Goal: Information Seeking & Learning: Learn about a topic

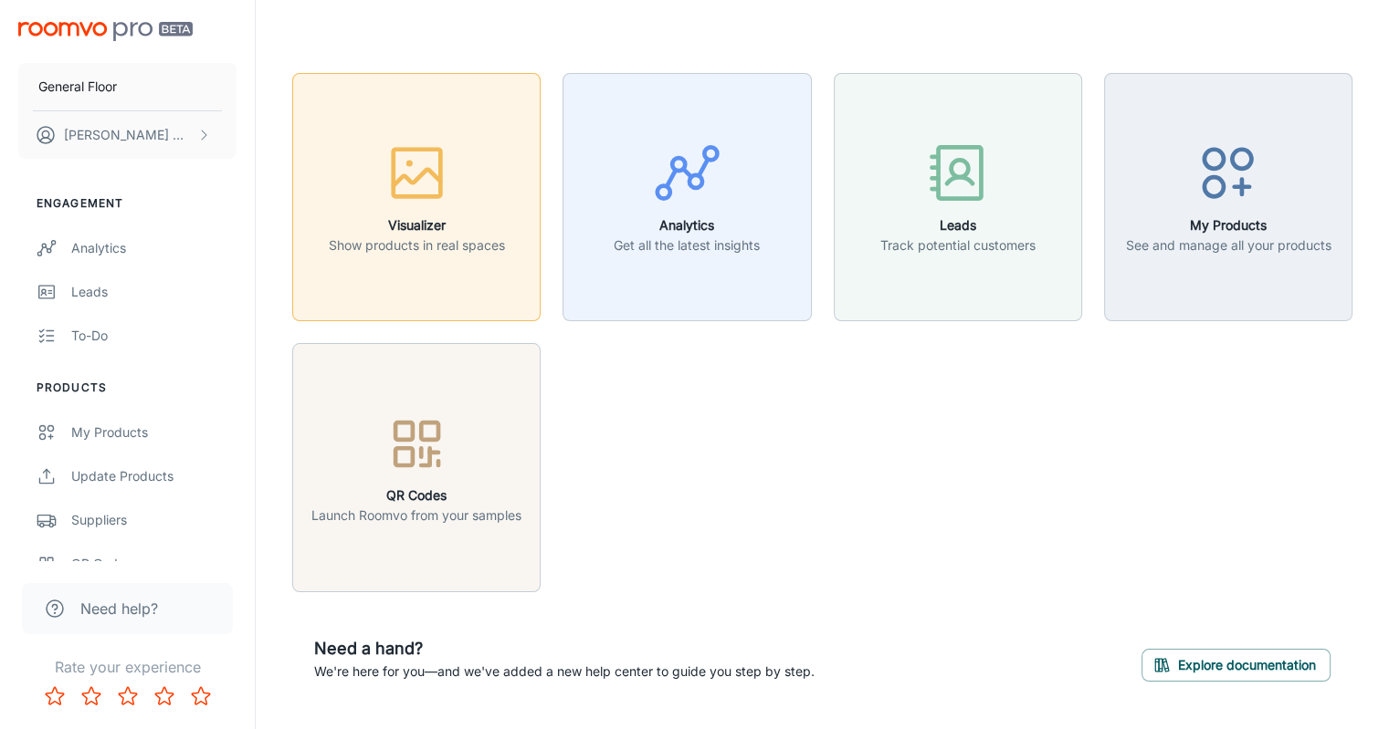
click at [419, 248] on p "Show products in real spaces" at bounding box center [417, 246] width 176 height 20
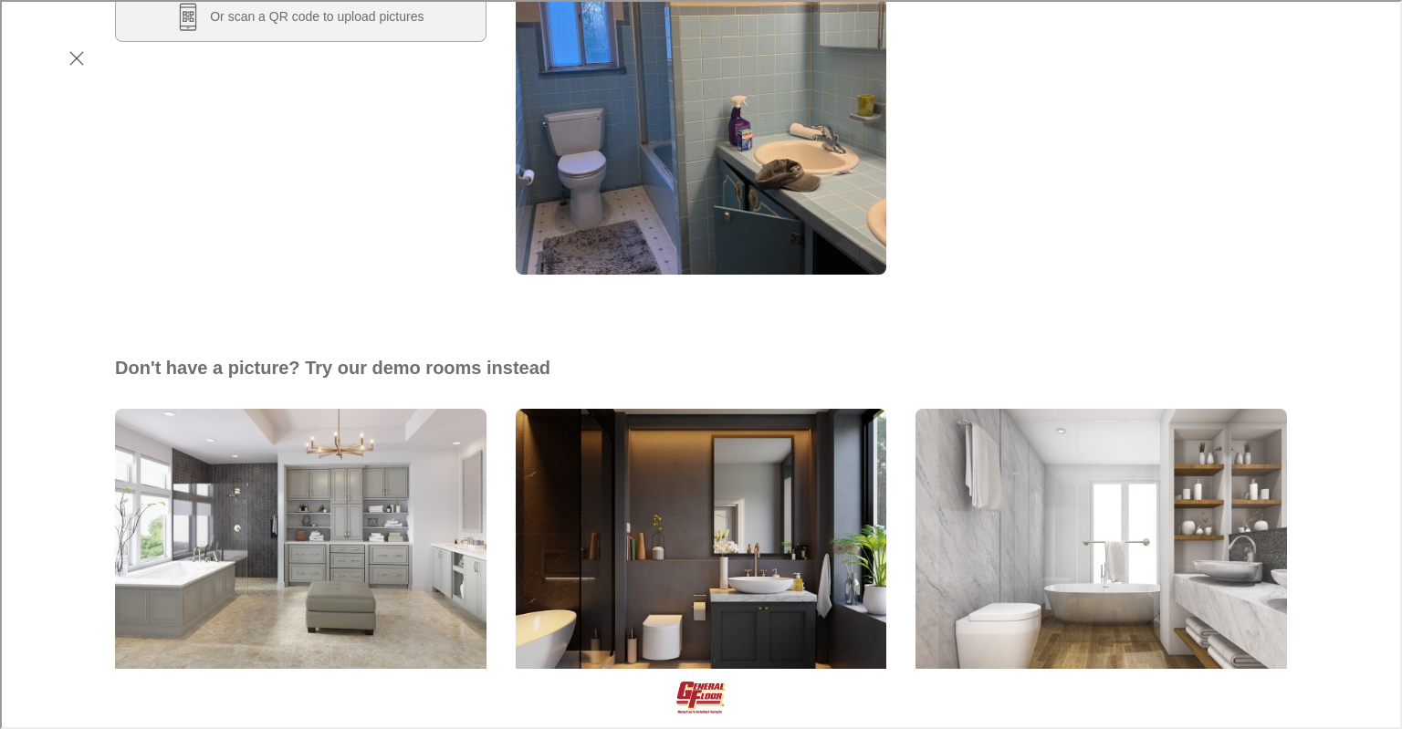
scroll to position [365, 0]
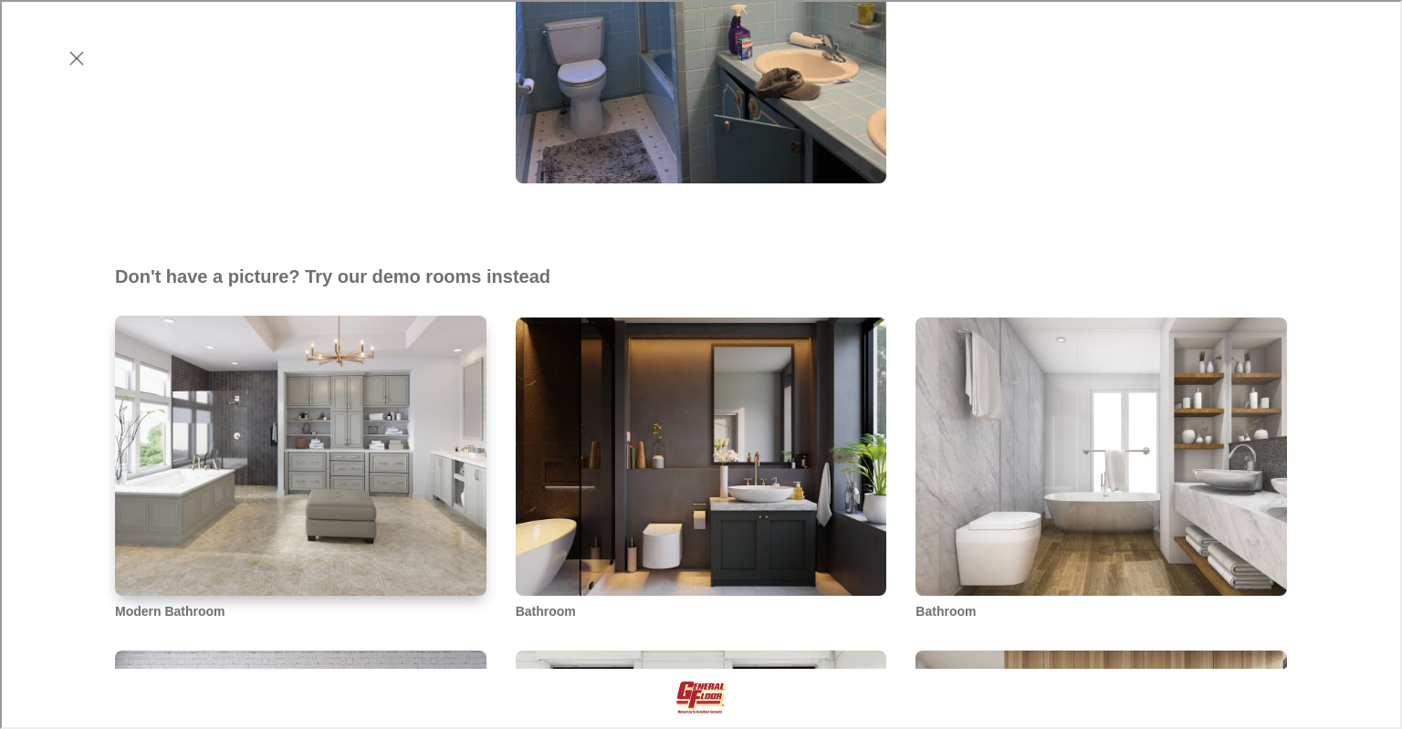
click at [325, 538] on img "Modern Bathroom" at bounding box center [300, 455] width 375 height 283
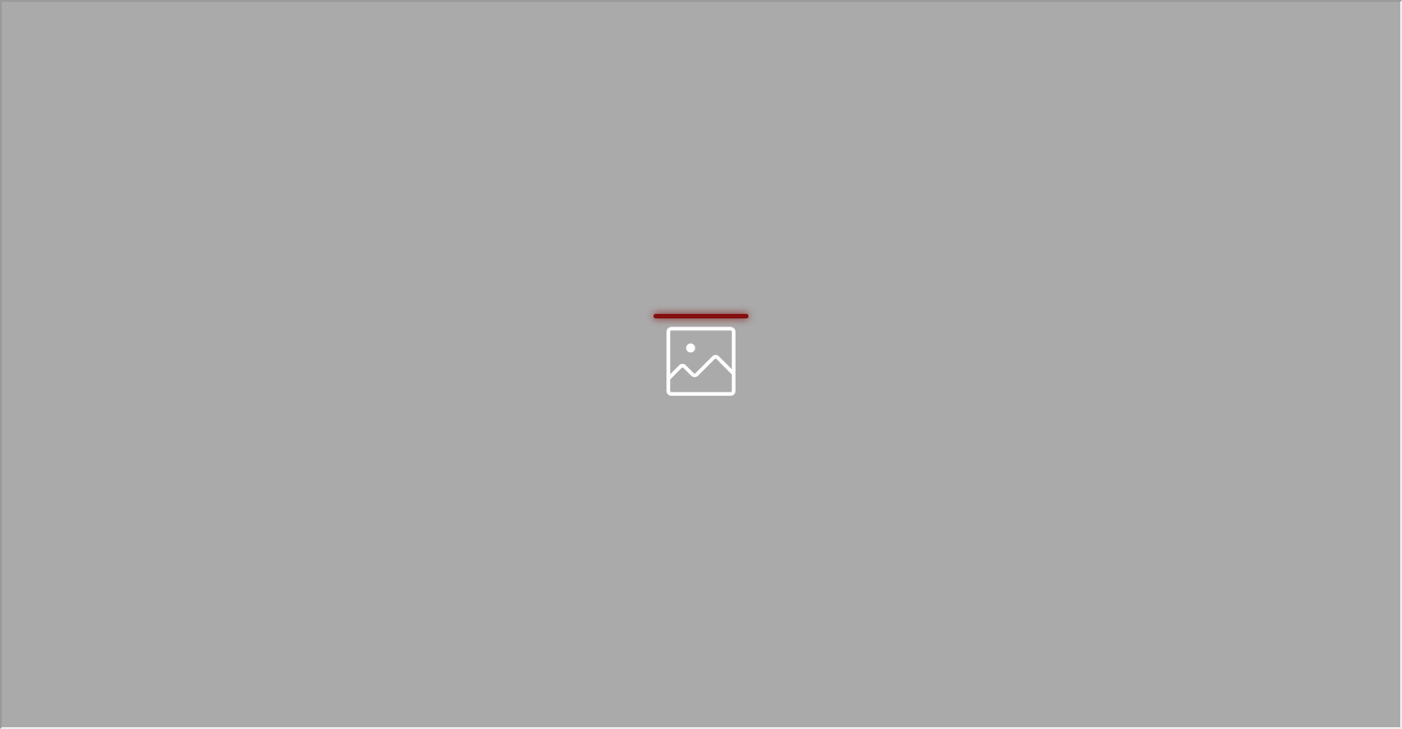
scroll to position [0, 0]
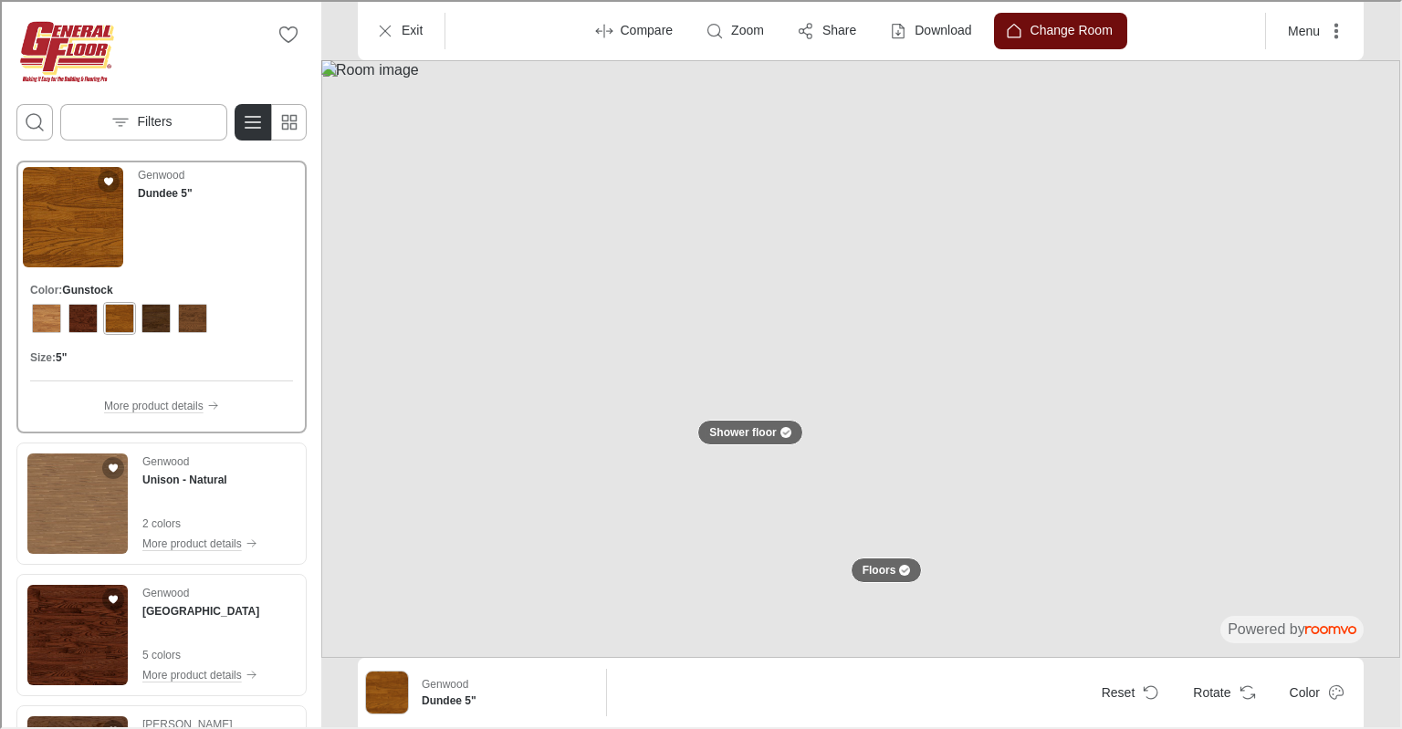
click at [1095, 16] on button "Change Room" at bounding box center [1058, 29] width 133 height 37
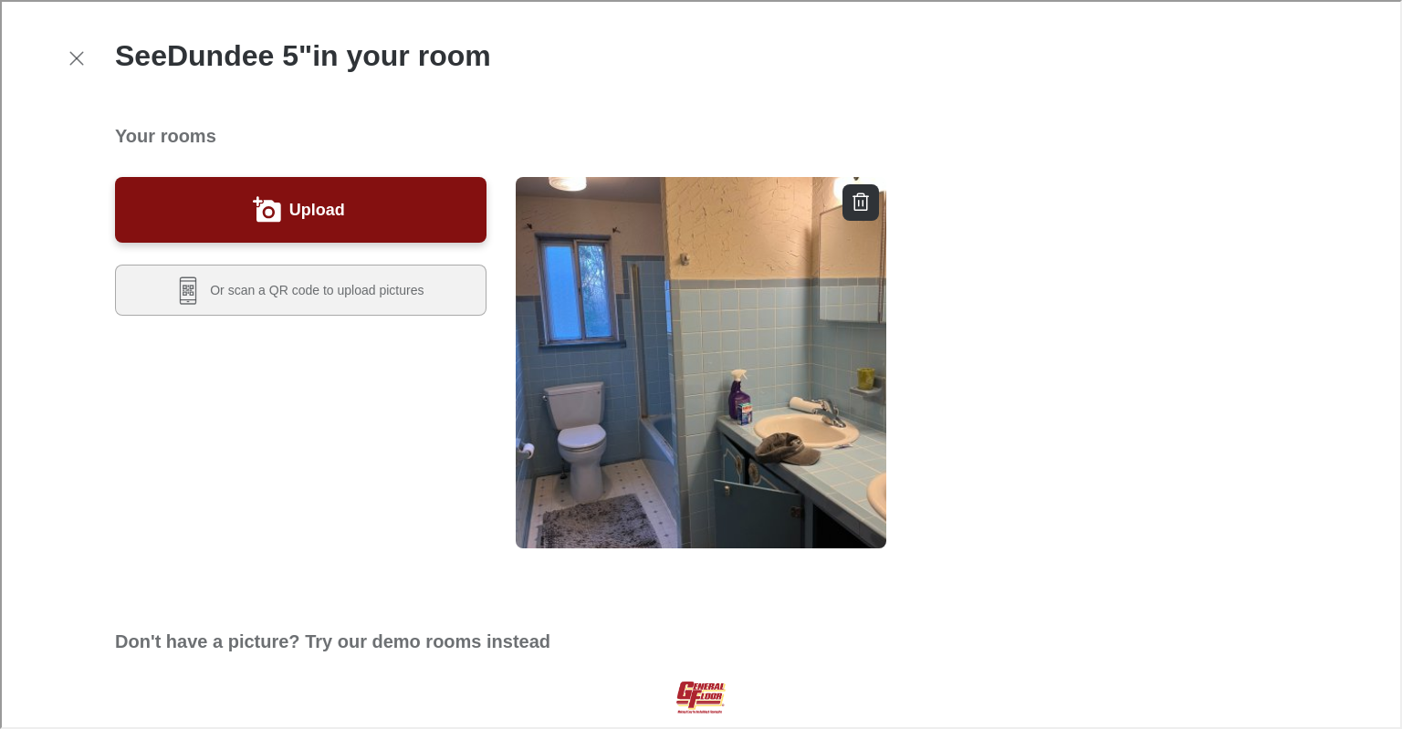
scroll to position [548, 0]
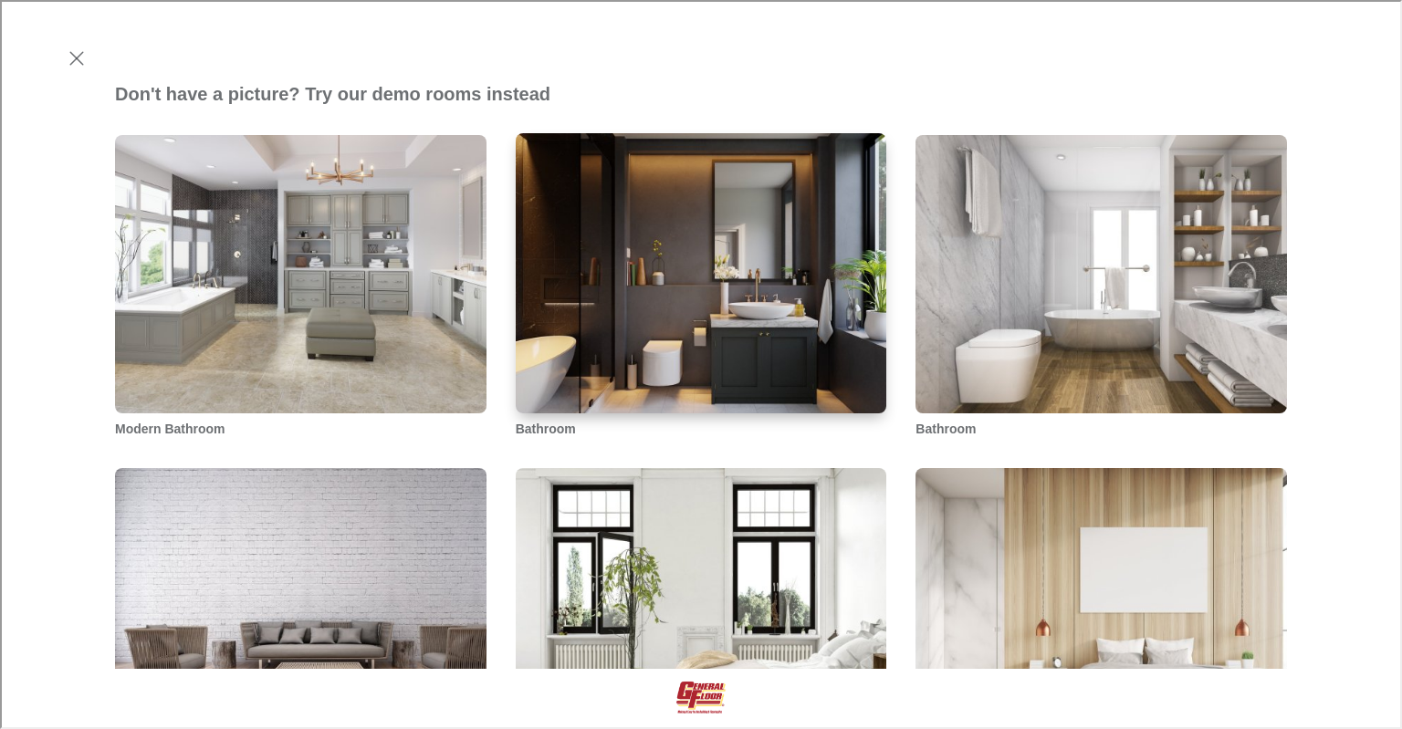
click at [753, 368] on img "Bathroom" at bounding box center [701, 272] width 375 height 283
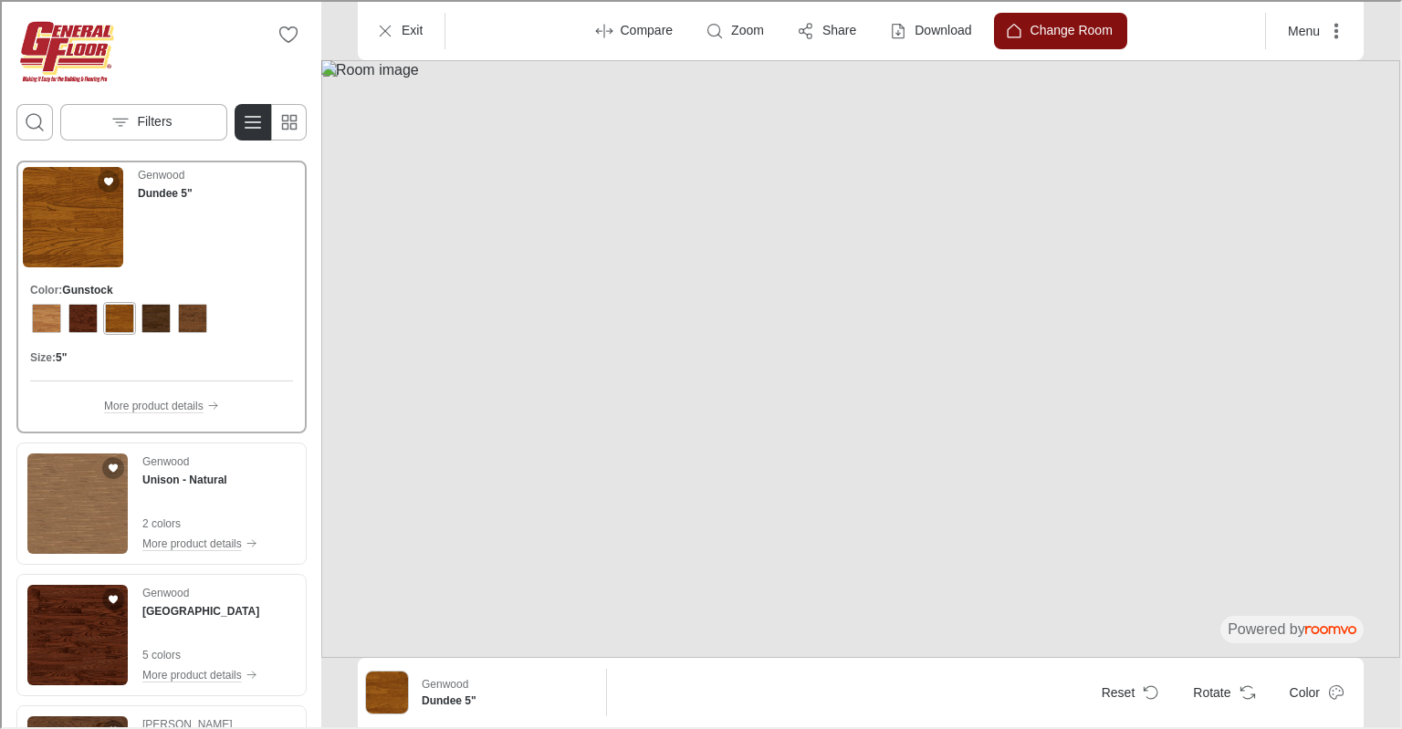
click at [732, 437] on img at bounding box center [859, 357] width 1079 height 598
drag, startPoint x: 698, startPoint y: 609, endPoint x: 704, endPoint y: 440, distance: 169.0
click at [704, 440] on img at bounding box center [859, 357] width 1079 height 598
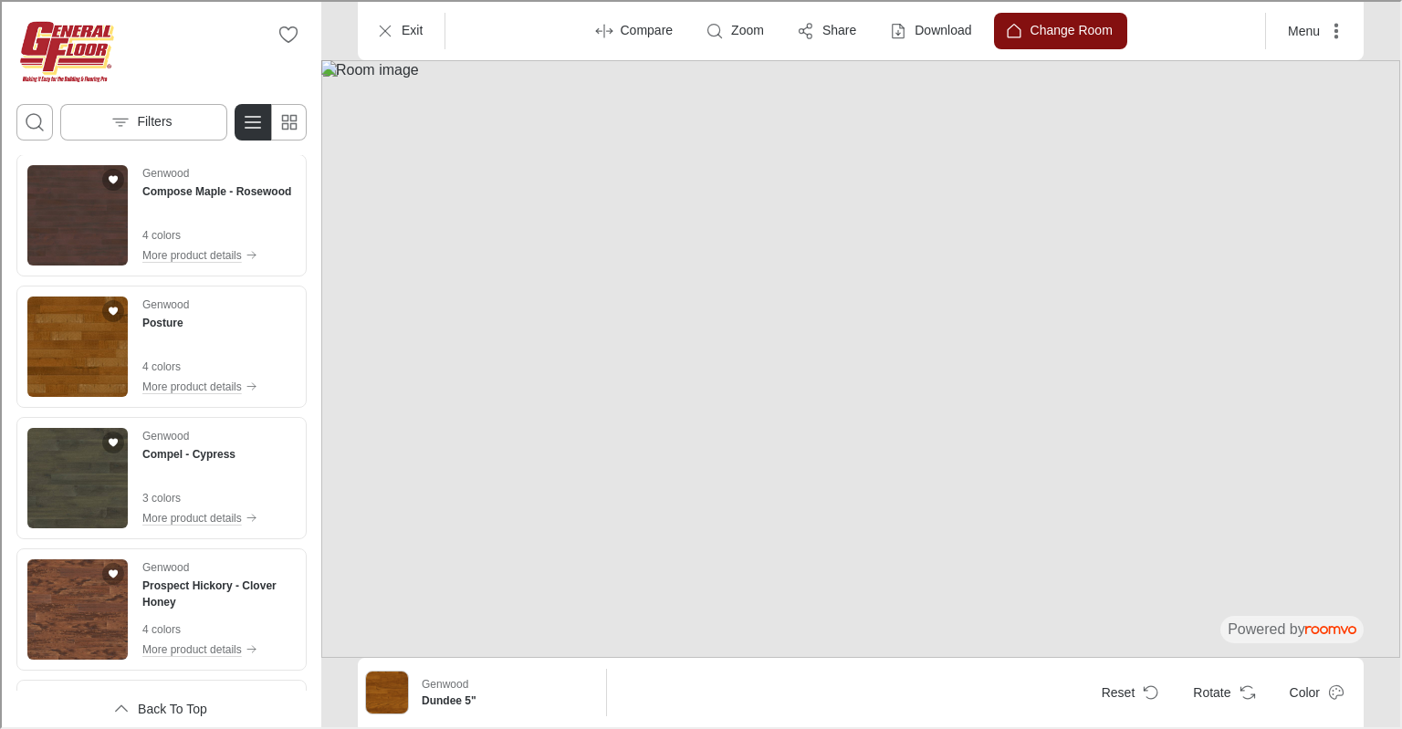
scroll to position [1369, 0]
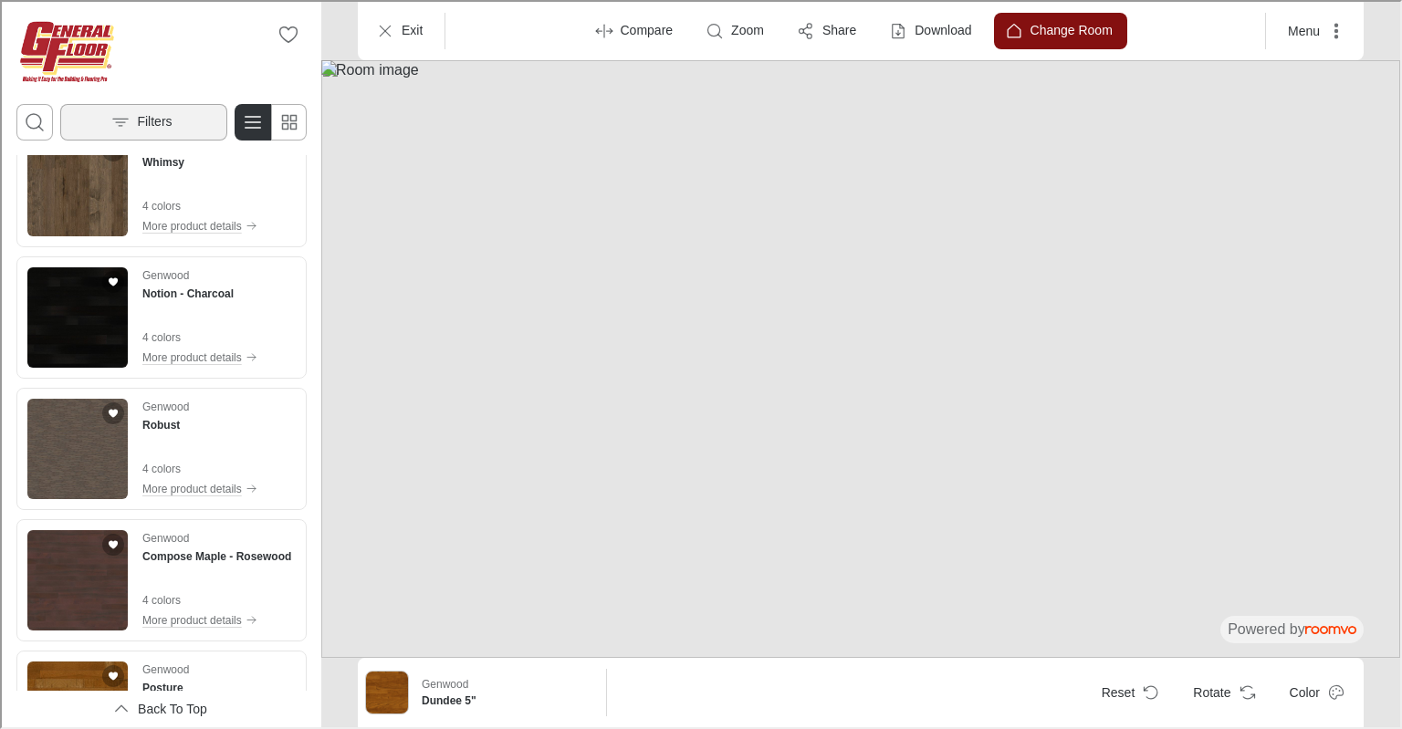
click at [180, 117] on button "Filters" at bounding box center [141, 120] width 167 height 37
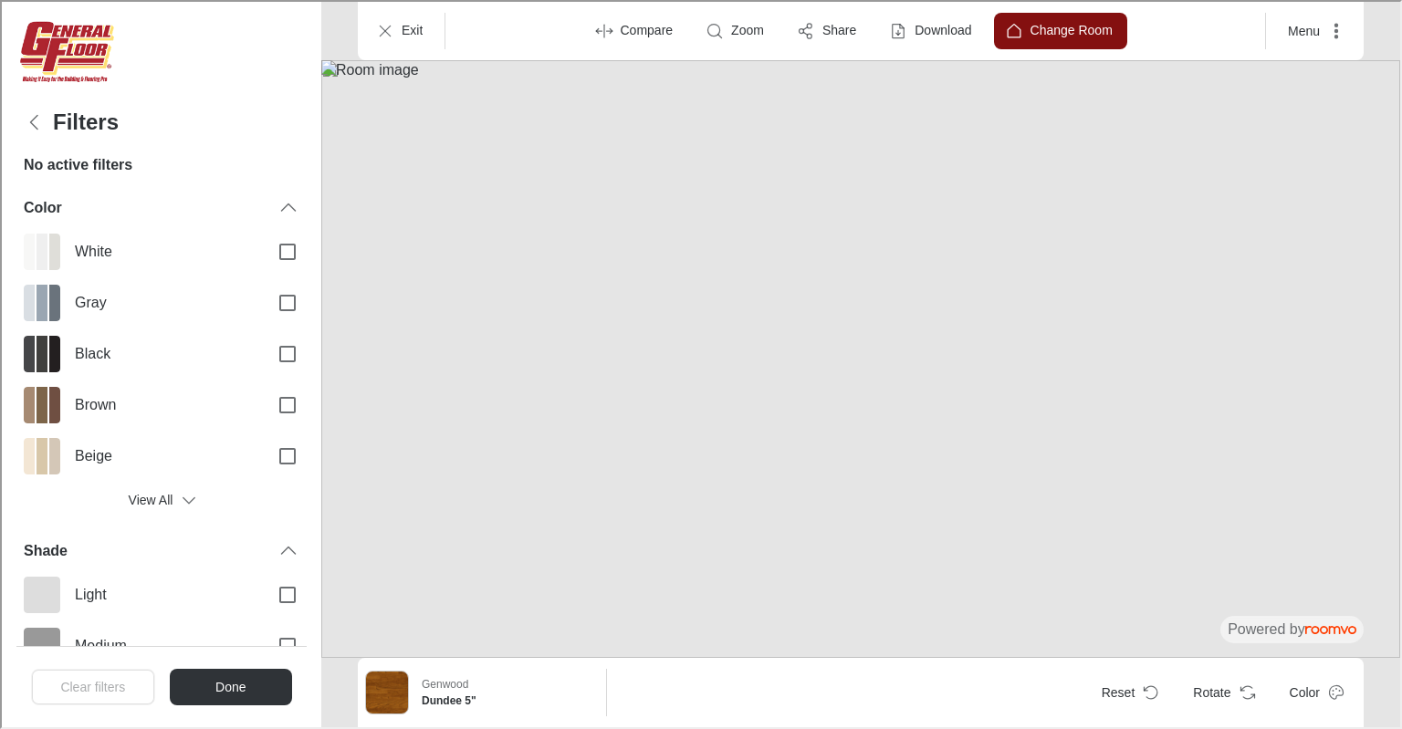
scroll to position [0, 0]
click at [268, 305] on input "Gray" at bounding box center [286, 301] width 38 height 38
checkbox input "true"
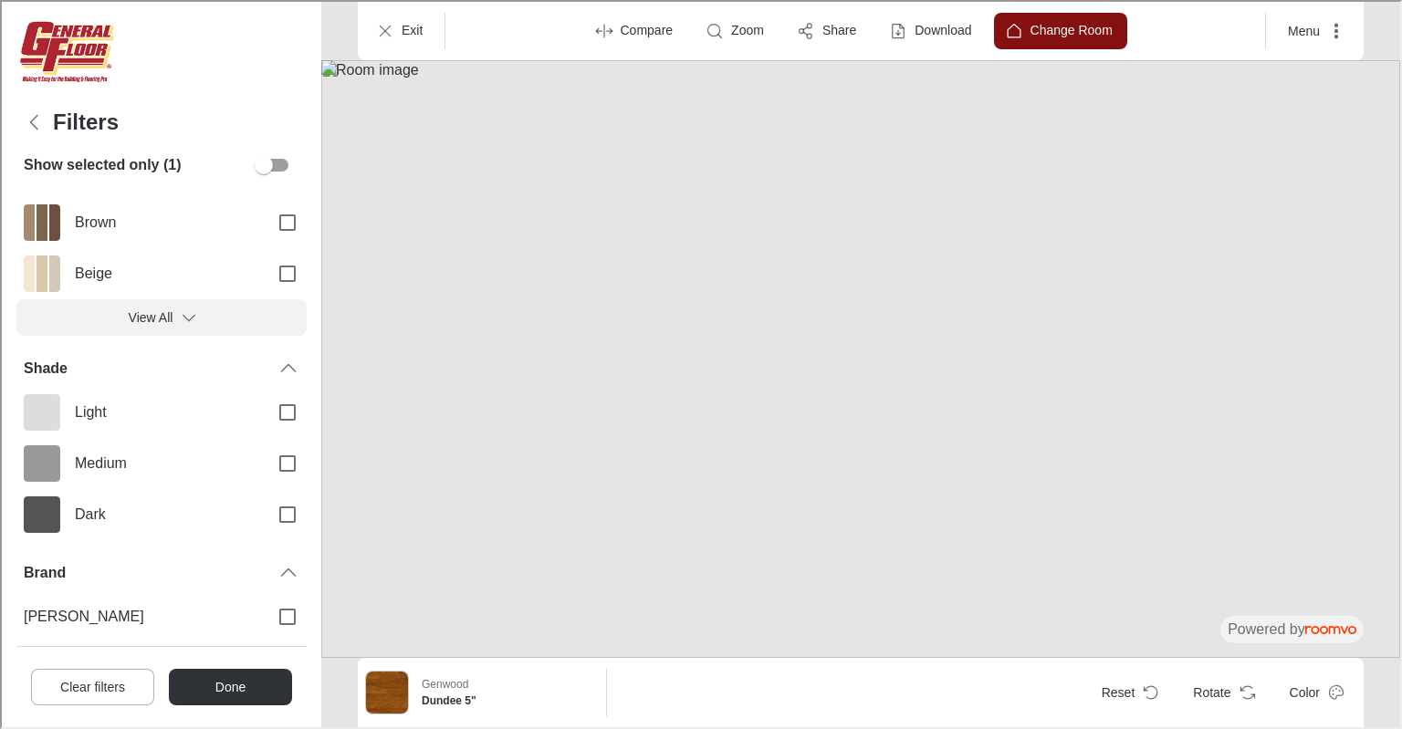
scroll to position [274, 0]
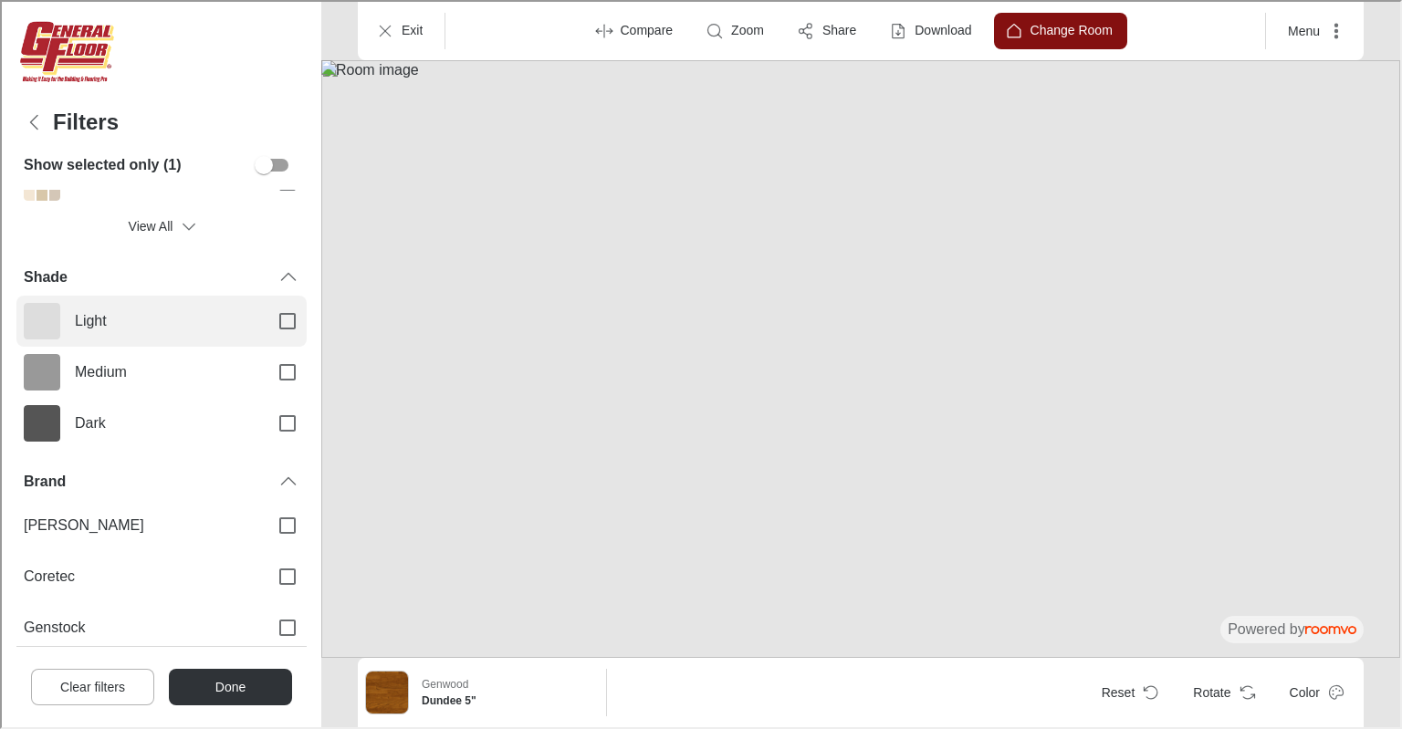
click at [268, 324] on input "Light" at bounding box center [286, 319] width 38 height 38
checkbox input "true"
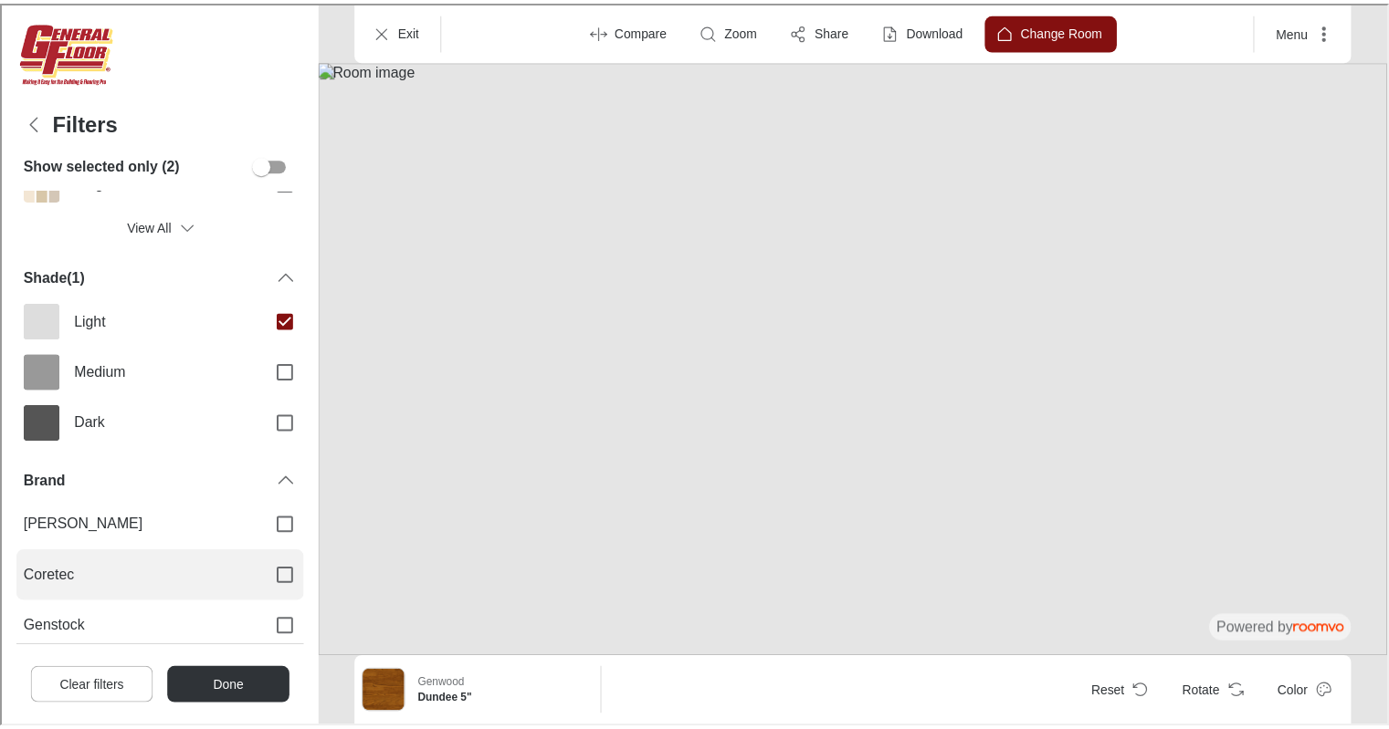
scroll to position [433, 0]
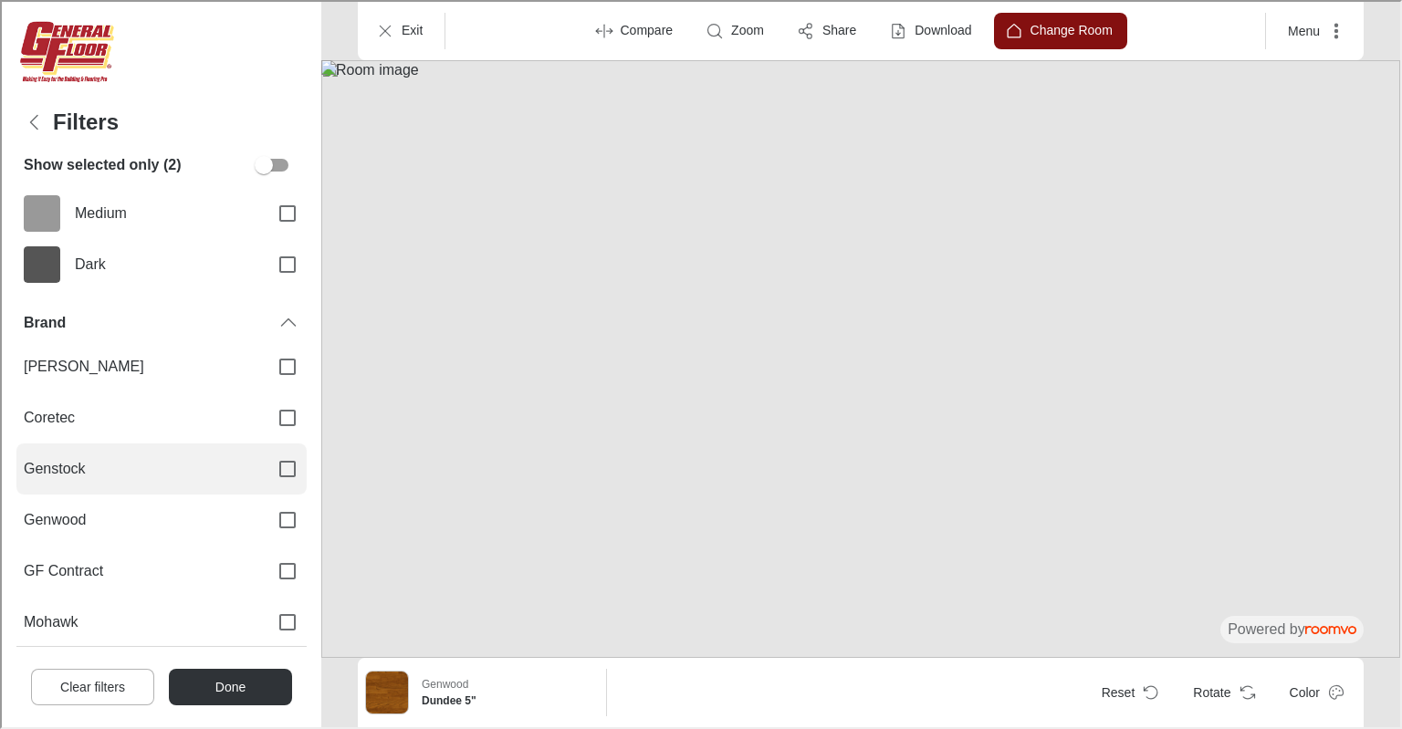
click at [268, 467] on input "Genstock" at bounding box center [286, 467] width 38 height 38
checkbox input "true"
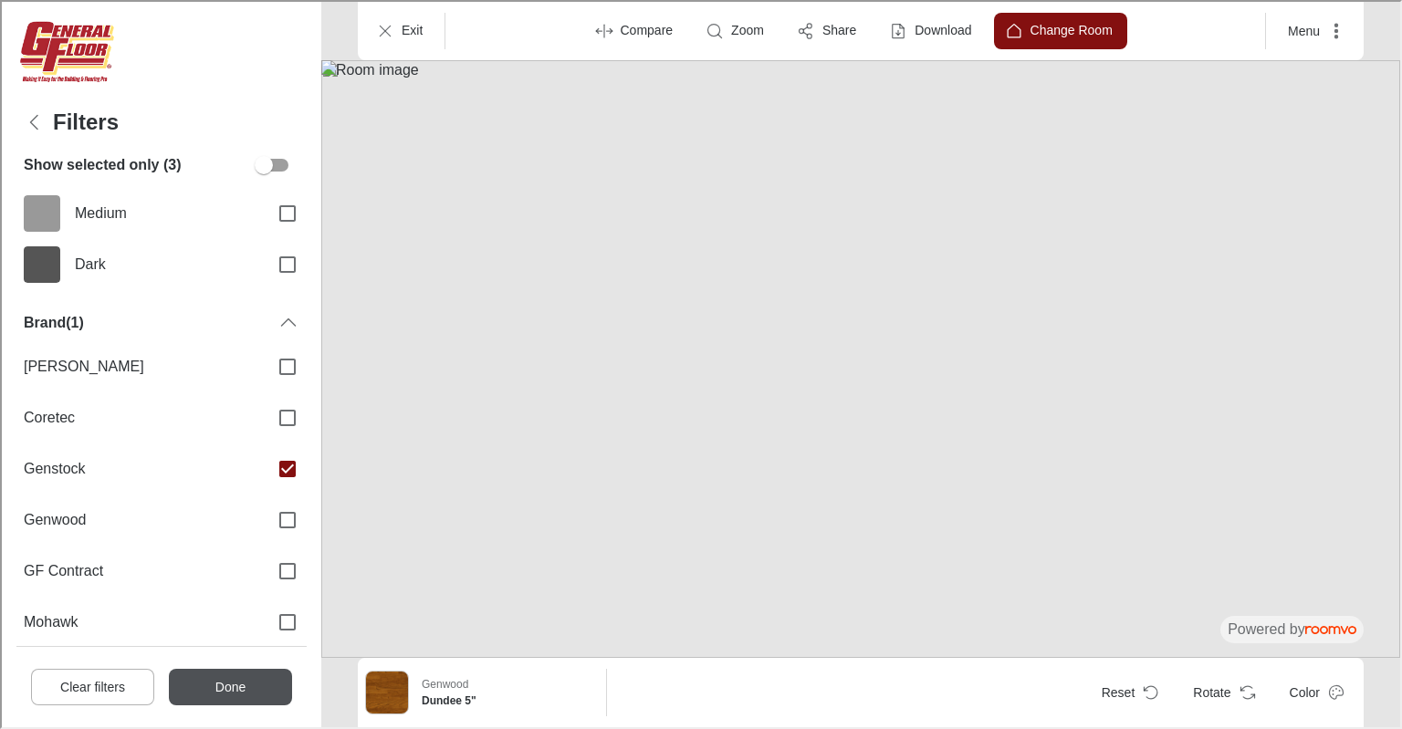
click at [259, 683] on button "Done" at bounding box center [228, 685] width 123 height 37
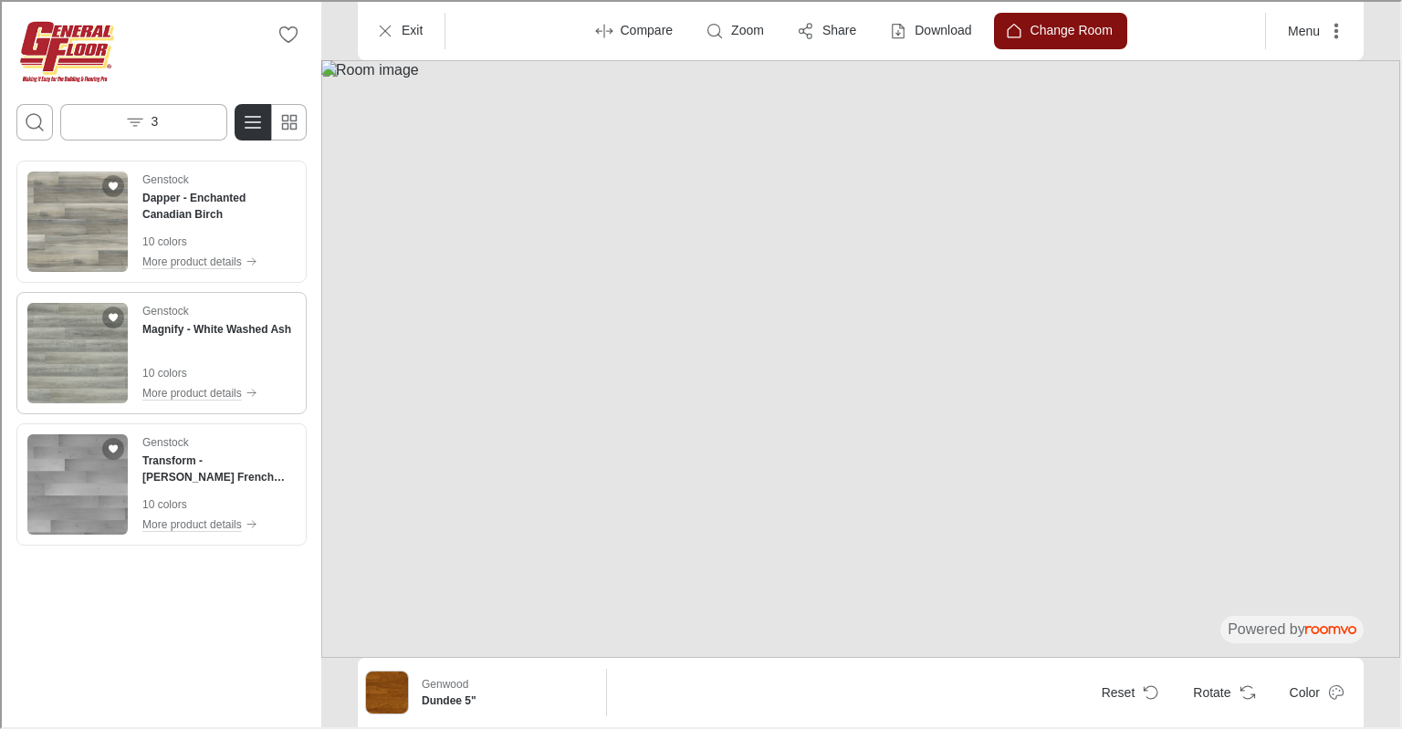
click at [184, 318] on div "Genstock Magnify - White Washed Ash" at bounding box center [215, 318] width 149 height 35
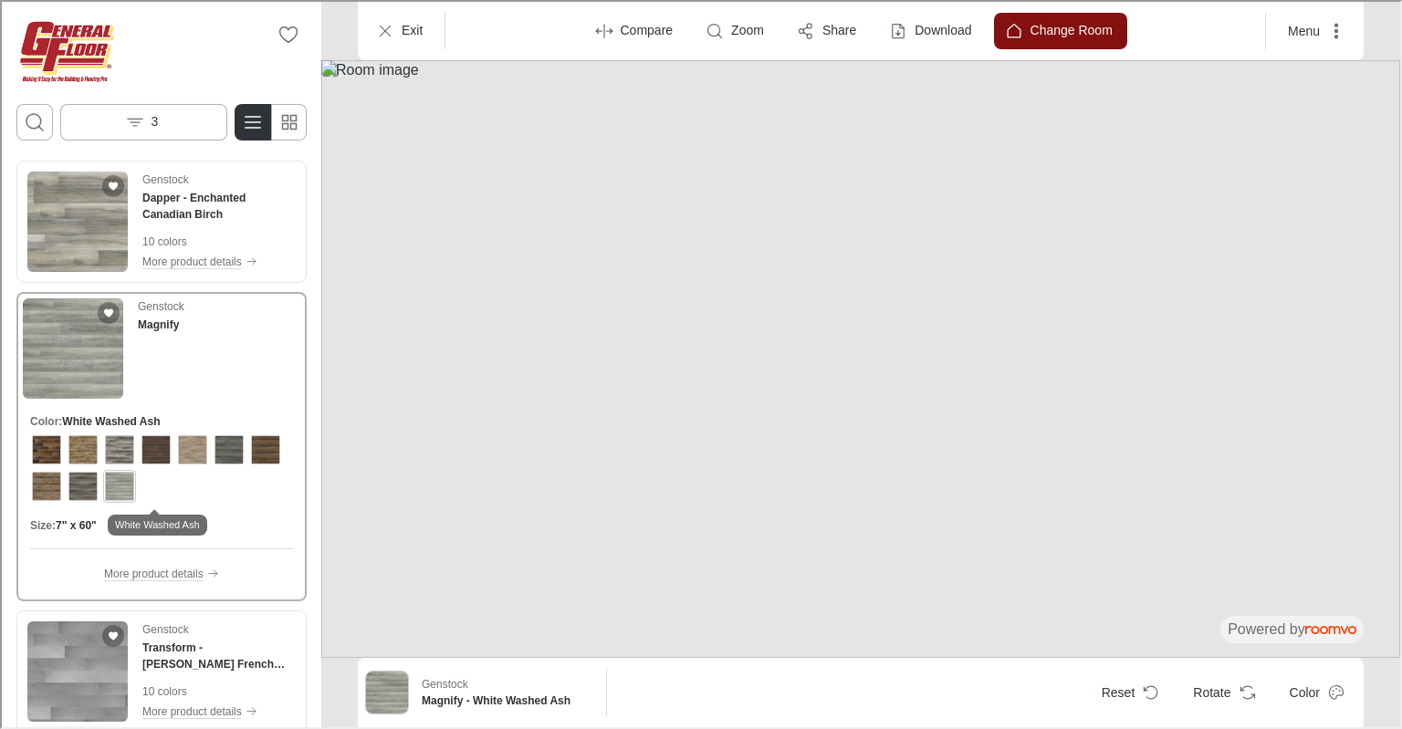
click at [132, 492] on div "View color format White Washed Ash" at bounding box center [117, 484] width 29 height 29
drag, startPoint x: 739, startPoint y: 550, endPoint x: 738, endPoint y: 416, distance: 133.3
click at [738, 416] on img at bounding box center [859, 357] width 1079 height 598
click at [389, 28] on icon "Exit" at bounding box center [383, 29] width 18 height 18
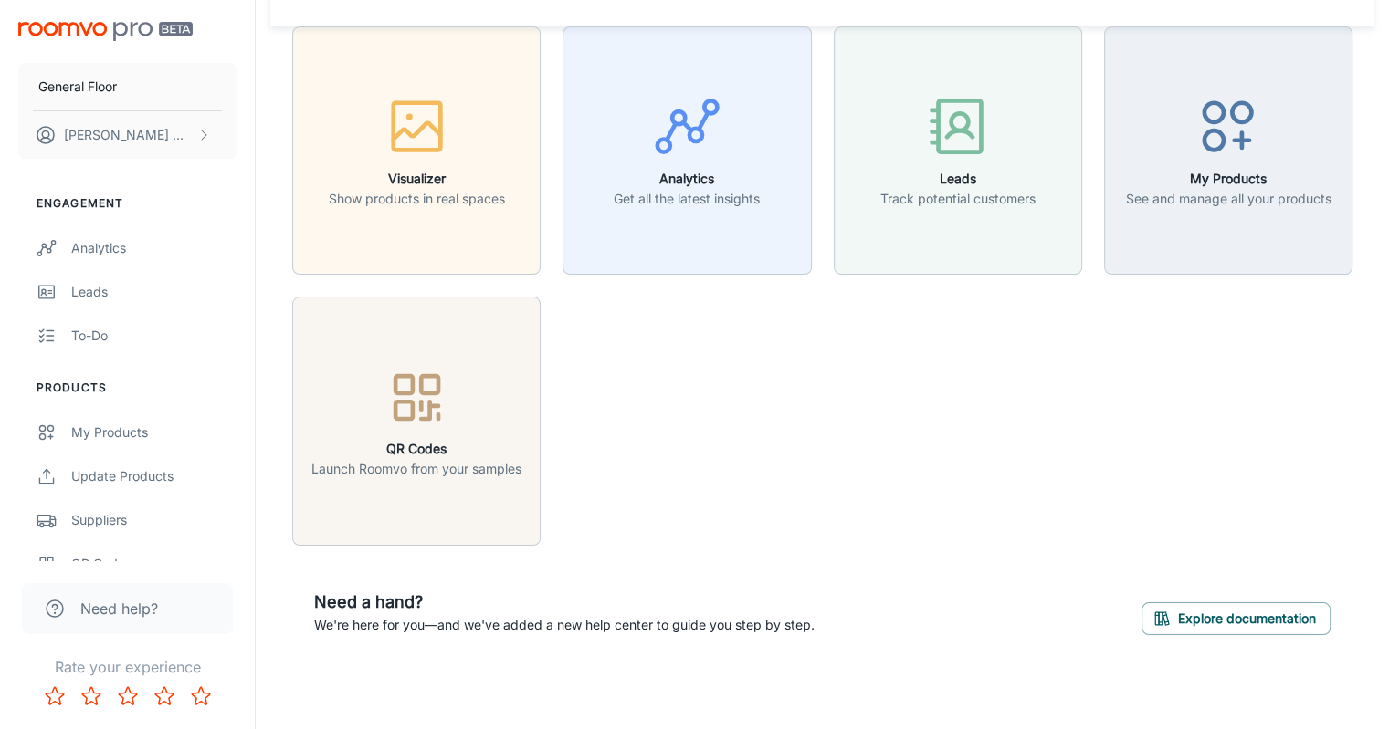
scroll to position [0, 0]
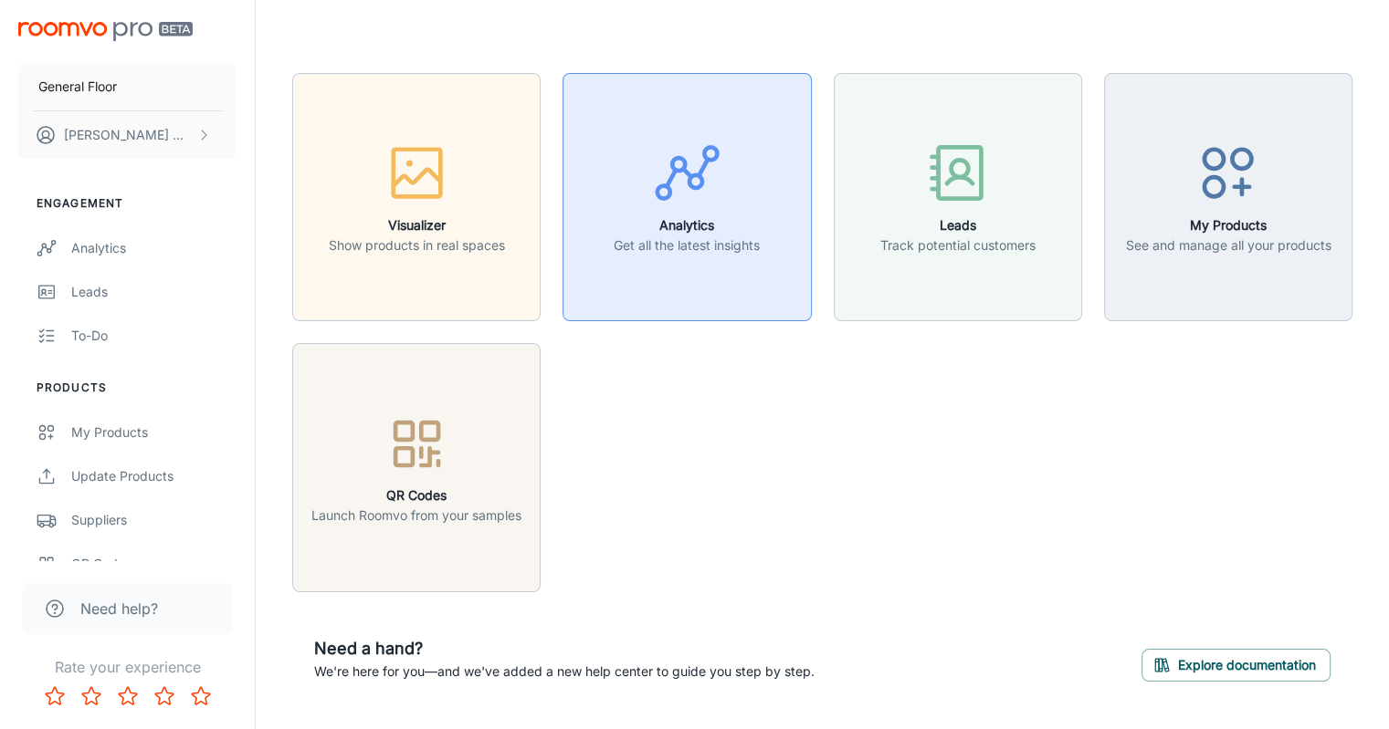
click at [676, 243] on p "Get all the latest insights" at bounding box center [687, 246] width 146 height 20
